Goal: Ask a question: Seek information or help from site administrators or community

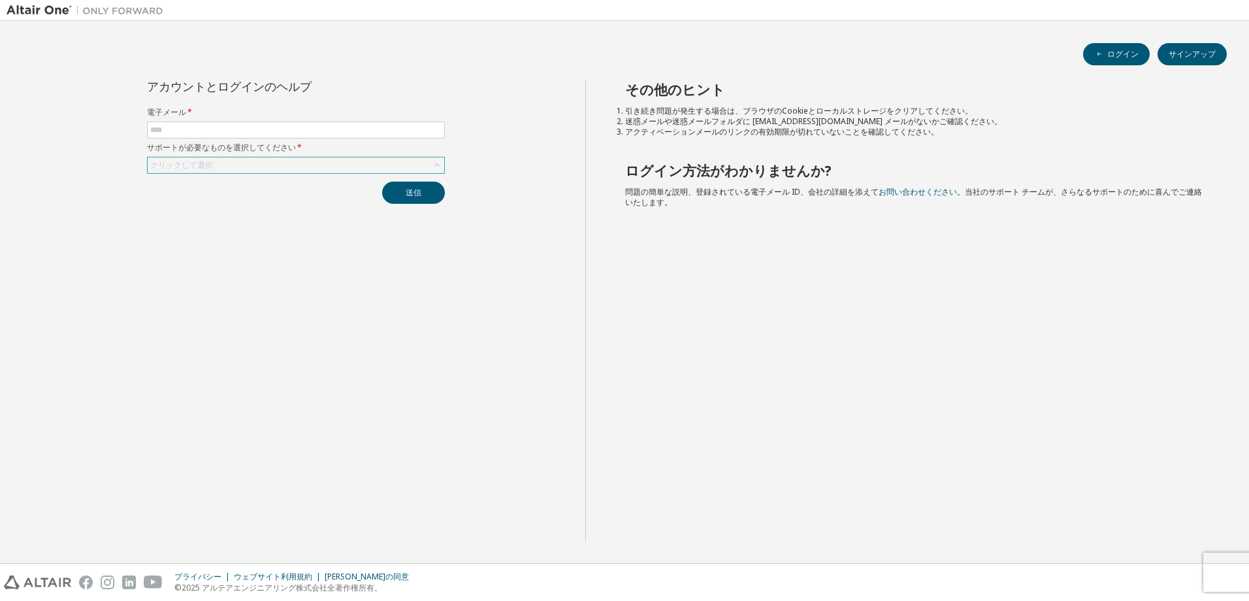
click at [399, 163] on div "クリックして選択" at bounding box center [296, 165] width 296 height 16
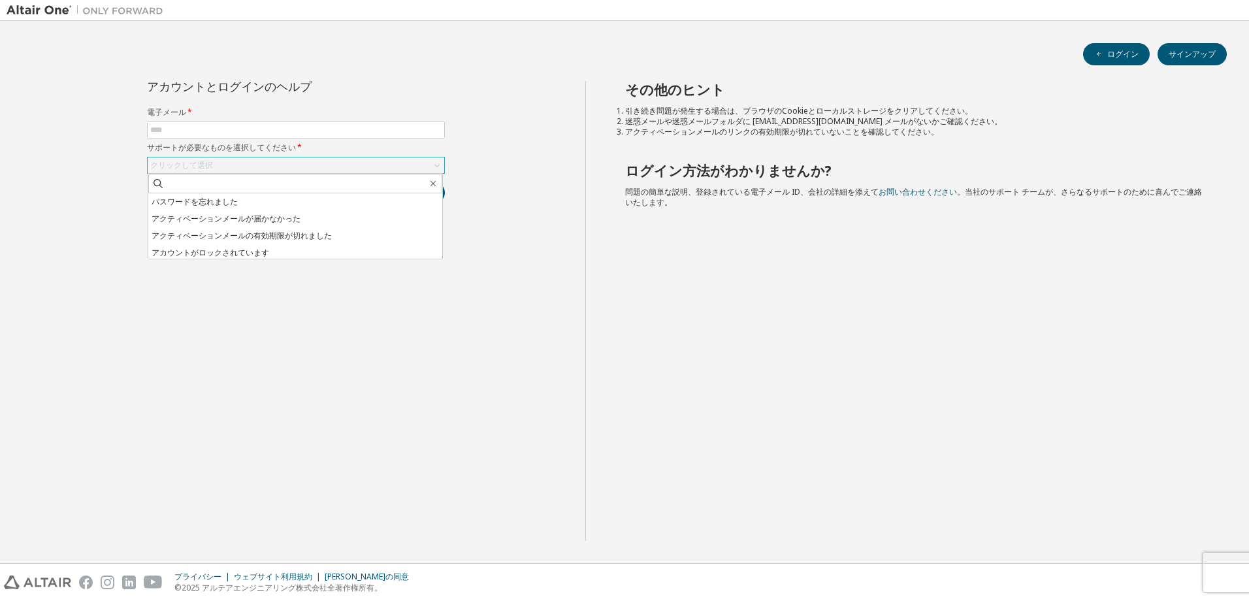
click at [399, 167] on div "クリックして選択" at bounding box center [296, 165] width 296 height 16
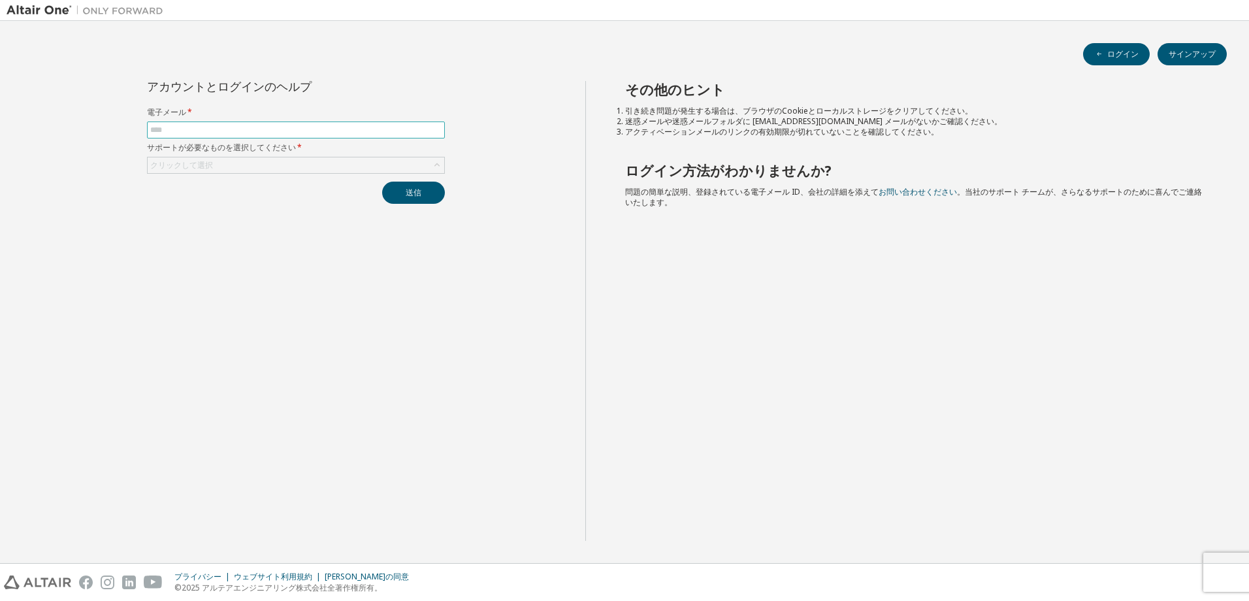
click at [332, 133] on input "text" at bounding box center [295, 130] width 291 height 10
click at [219, 133] on input "text" at bounding box center [295, 130] width 291 height 10
type input "**********"
click at [251, 165] on div "クリックして選択" at bounding box center [296, 165] width 296 height 16
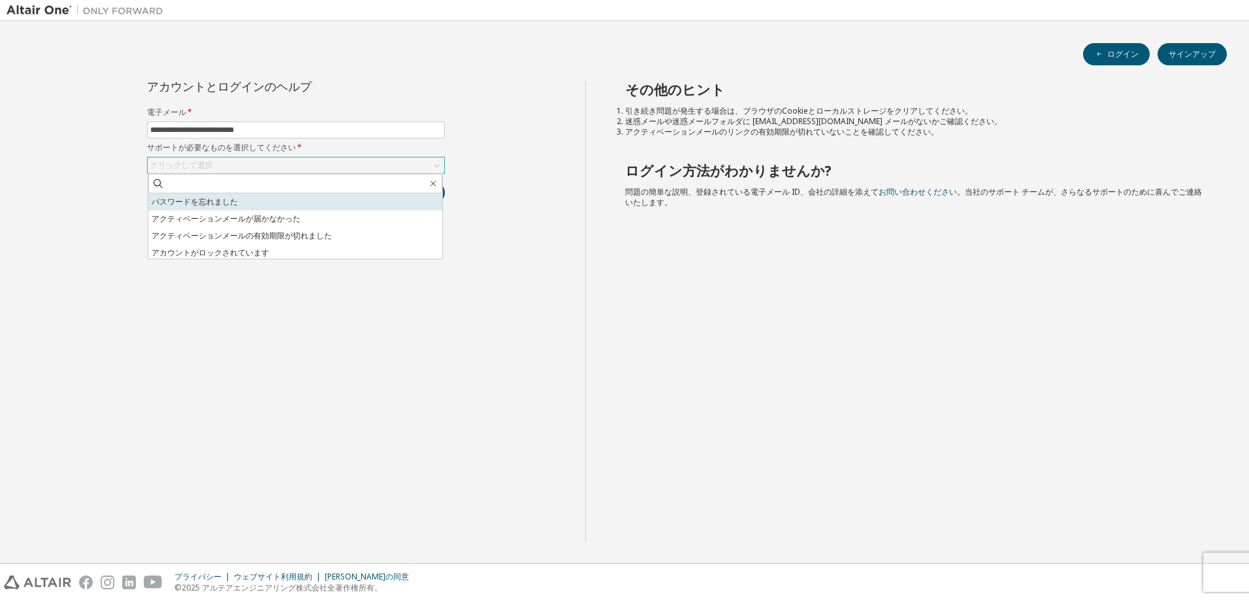
scroll to position [37, 0]
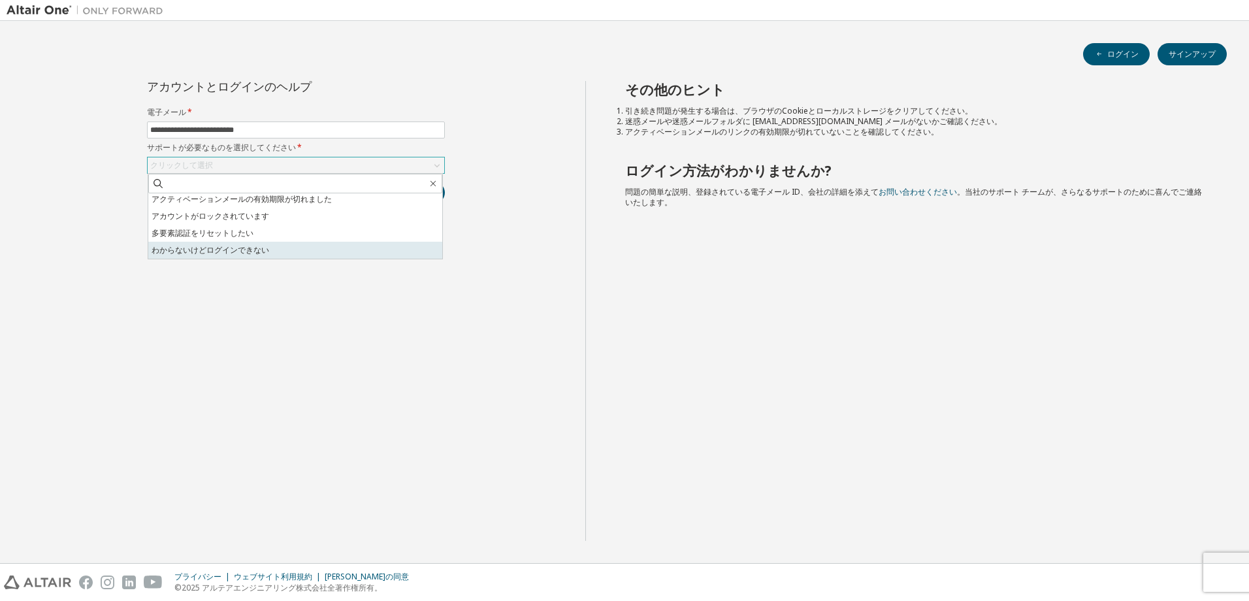
click at [223, 251] on li "わからないけどログインできない" at bounding box center [295, 250] width 294 height 17
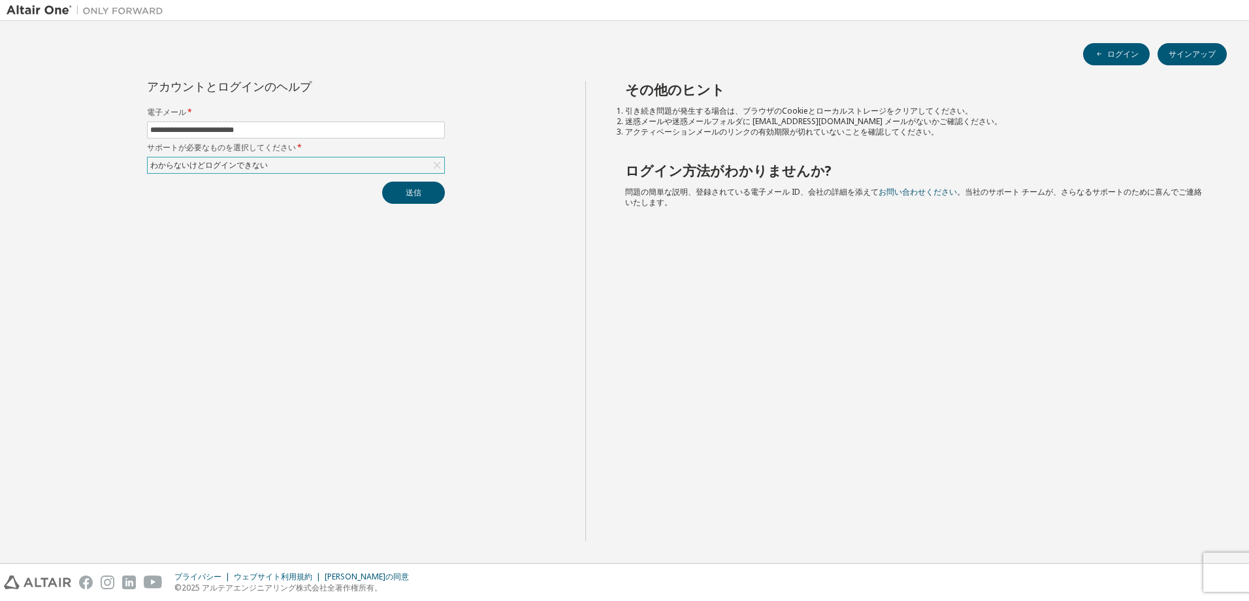
click at [315, 165] on div "わからないけどログインできない" at bounding box center [296, 165] width 296 height 16
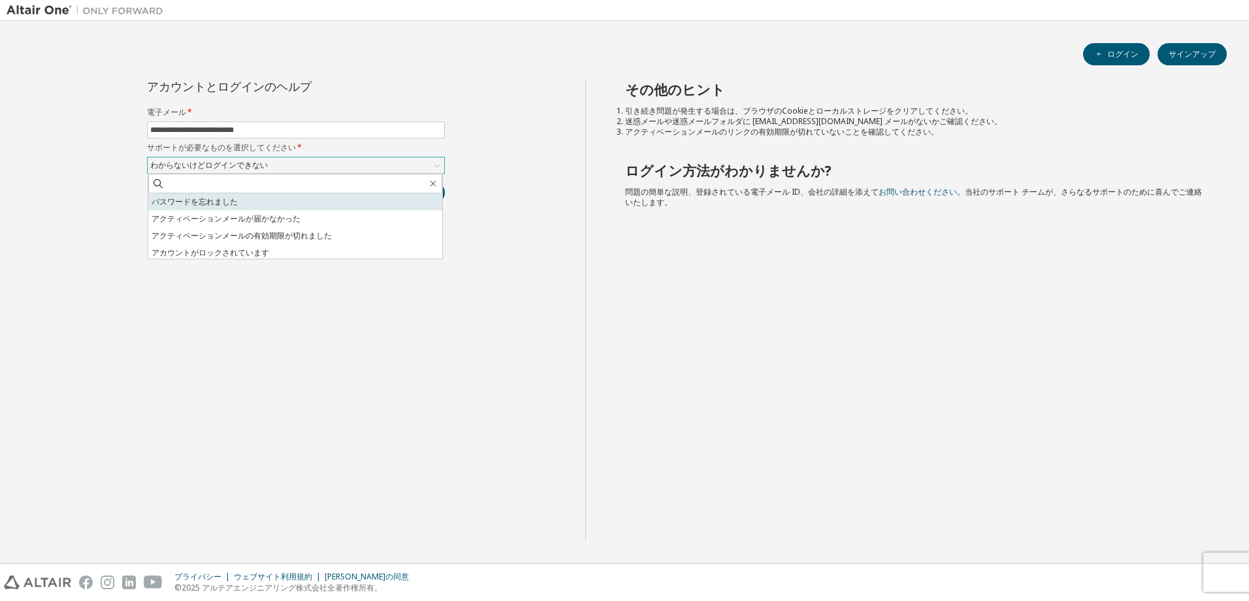
click at [257, 197] on li "パスワードを忘れました" at bounding box center [295, 201] width 294 height 17
